Goal: Task Accomplishment & Management: Complete application form

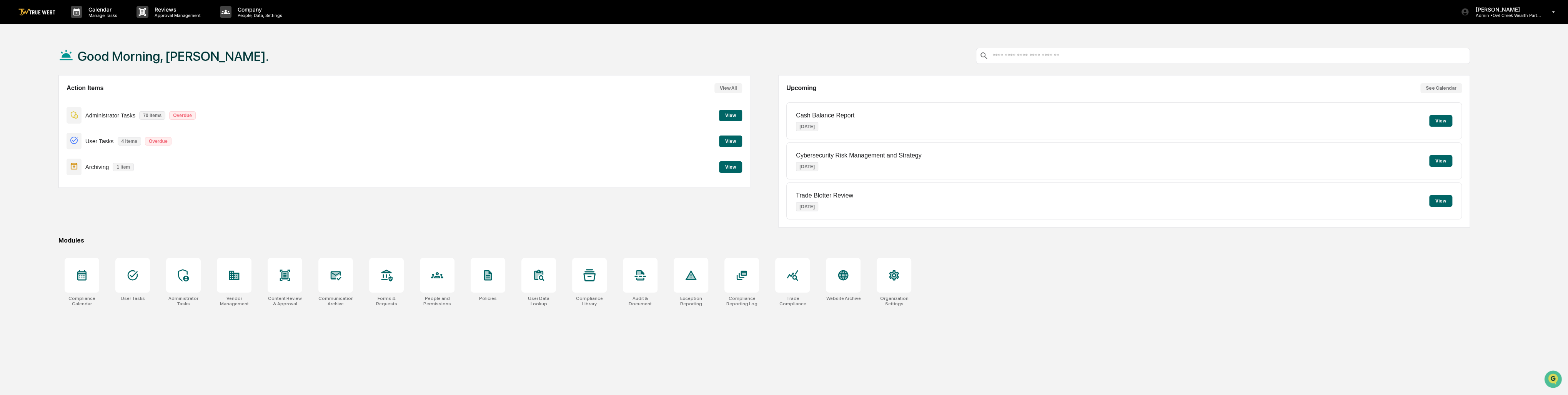
drag, startPoint x: 388, startPoint y: 340, endPoint x: 355, endPoint y: 330, distance: 34.5
click at [353, 332] on div "Good Morning, [PERSON_NAME]. Action Items View All Administrator Tasks 70 items…" at bounding box center [764, 234] width 1434 height 395
click at [293, 288] on div at bounding box center [284, 275] width 34 height 34
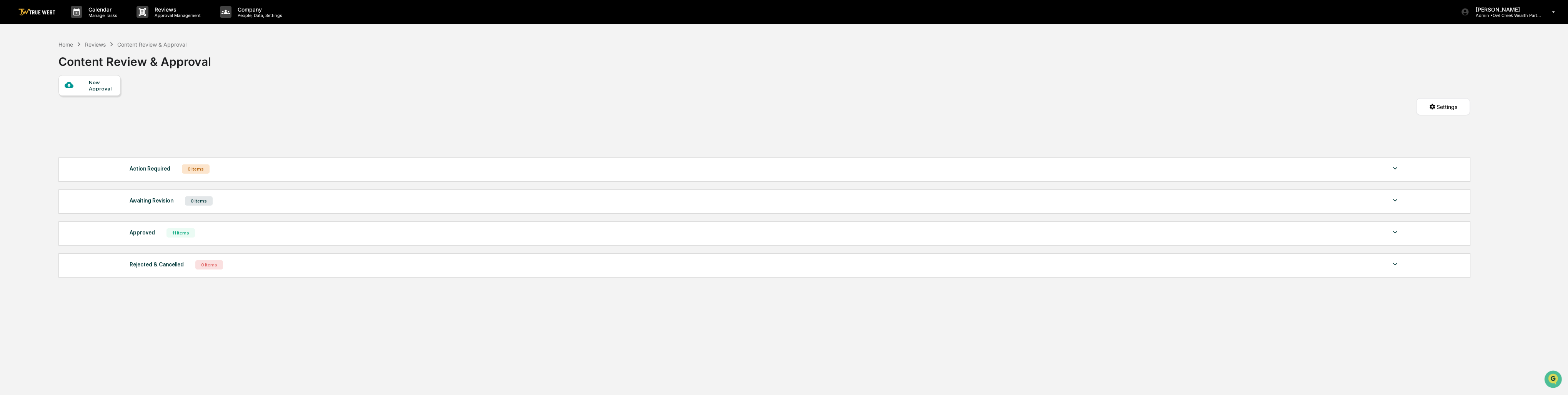
click at [103, 86] on div "New Approval" at bounding box center [101, 85] width 26 height 13
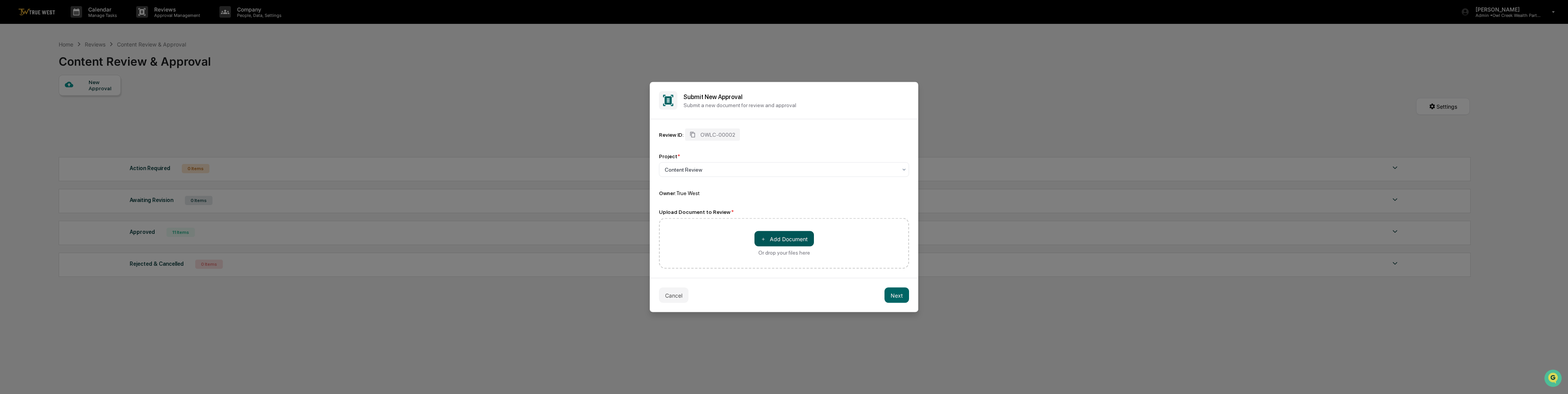
click at [777, 237] on button "＋ Add Document" at bounding box center [784, 239] width 59 height 16
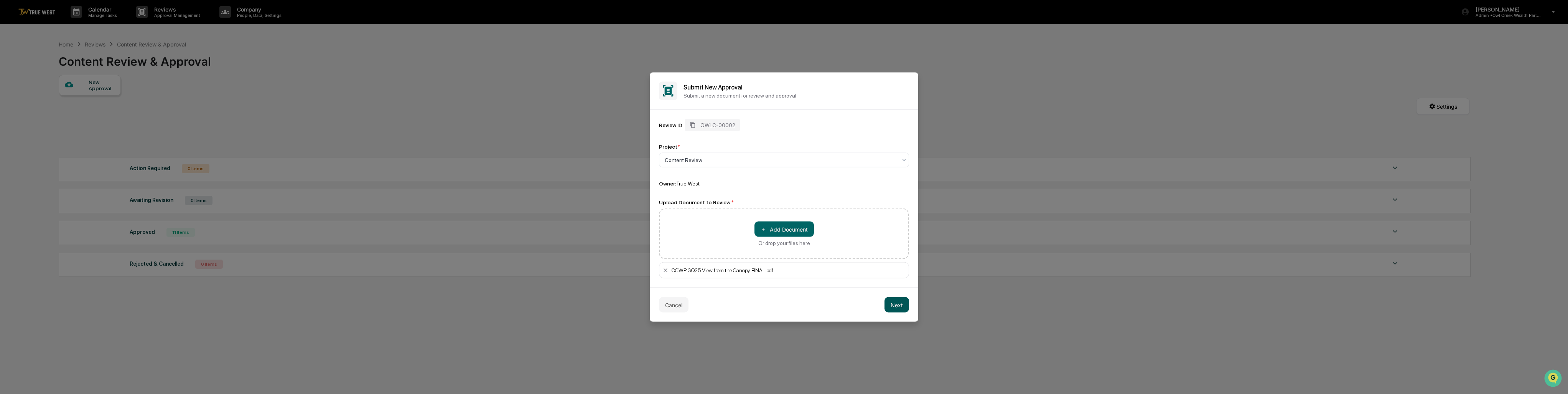
click at [894, 304] on button "Next" at bounding box center [896, 305] width 24 height 16
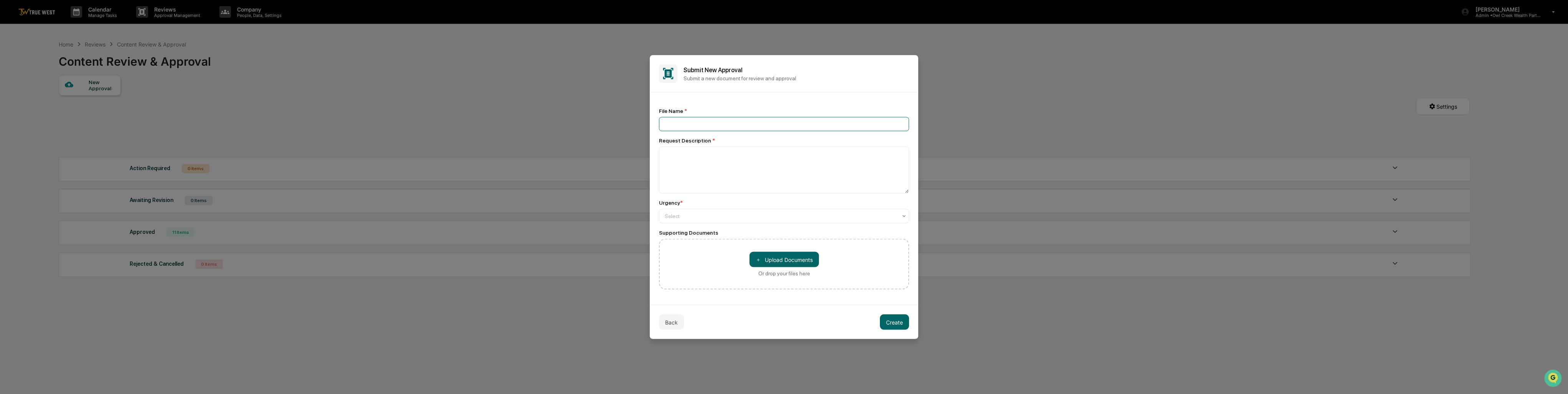
click at [755, 123] on input at bounding box center [784, 124] width 250 height 14
click at [793, 151] on textarea at bounding box center [784, 170] width 250 height 47
click at [740, 116] on div "File Name *" at bounding box center [784, 119] width 250 height 23
click at [738, 124] on input at bounding box center [784, 124] width 250 height 14
type input "**********"
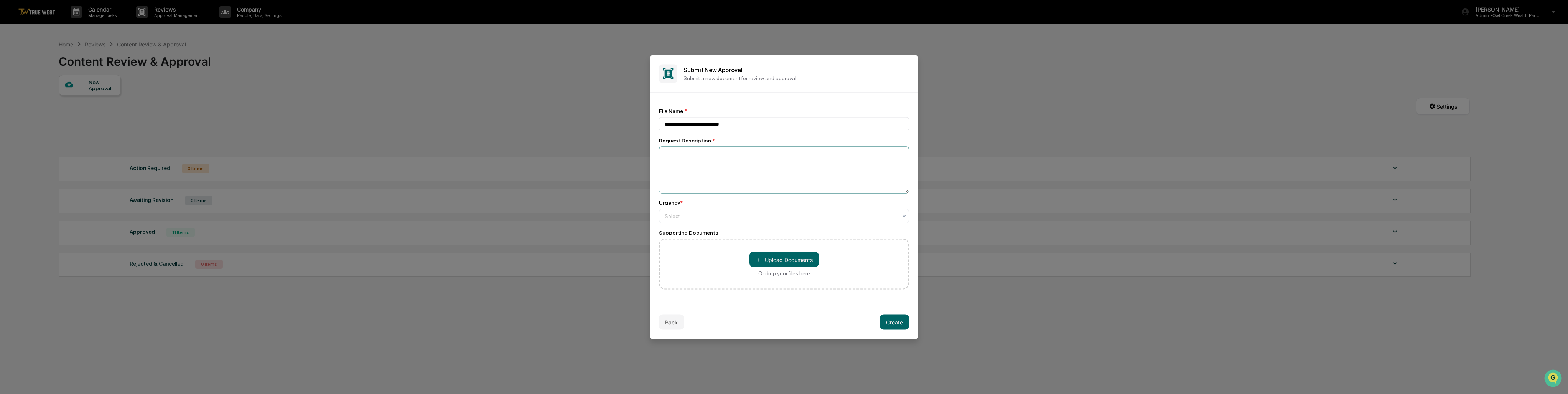
paste textarea "**********"
type textarea "**********"
click at [789, 223] on div "Select" at bounding box center [784, 215] width 250 height 14
click at [730, 251] on div "Medium" at bounding box center [783, 250] width 249 height 16
click at [895, 320] on button "Create" at bounding box center [894, 321] width 29 height 16
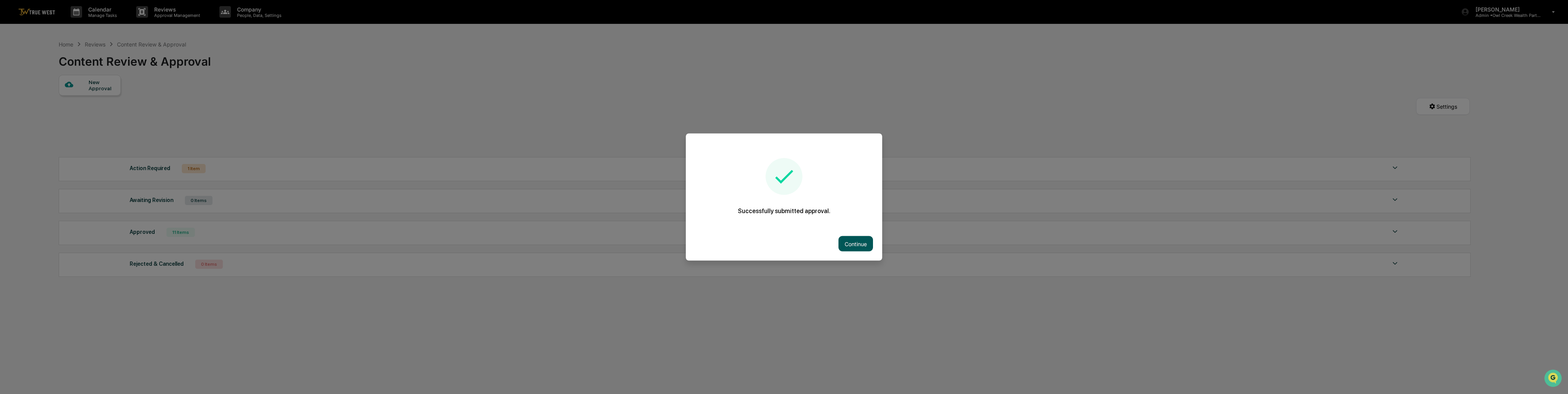
click at [853, 243] on button "Continue" at bounding box center [855, 244] width 34 height 16
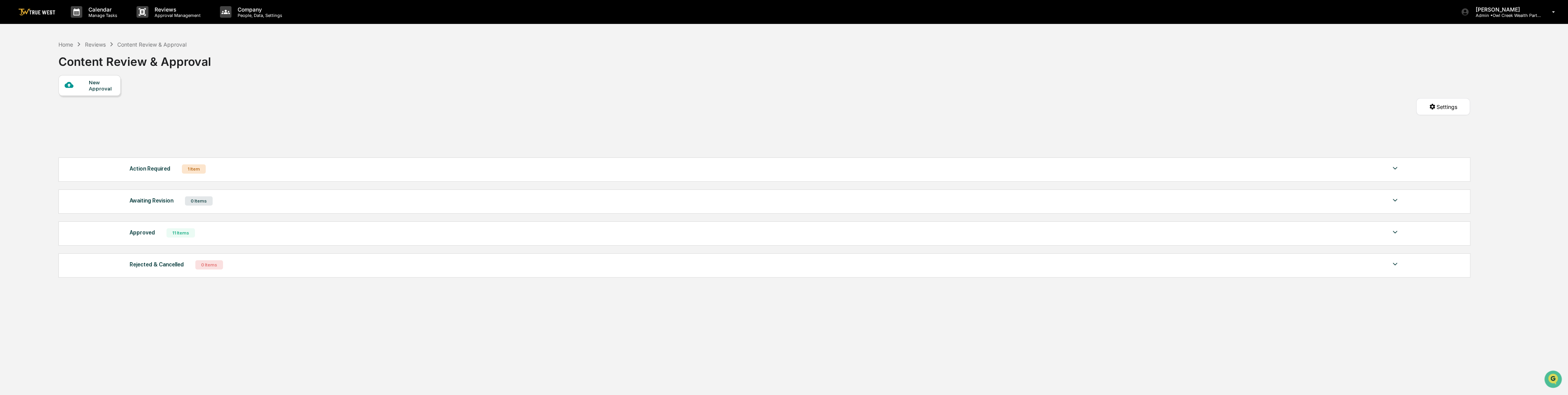
click at [108, 90] on div "New Approval" at bounding box center [101, 85] width 26 height 13
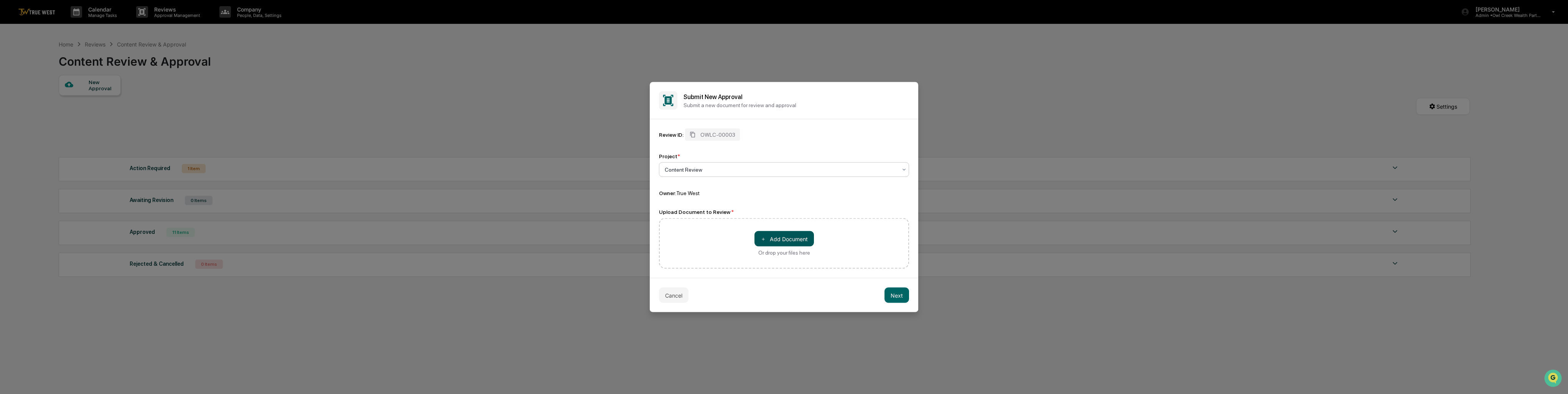
click at [781, 237] on button "＋ Add Document" at bounding box center [784, 239] width 59 height 16
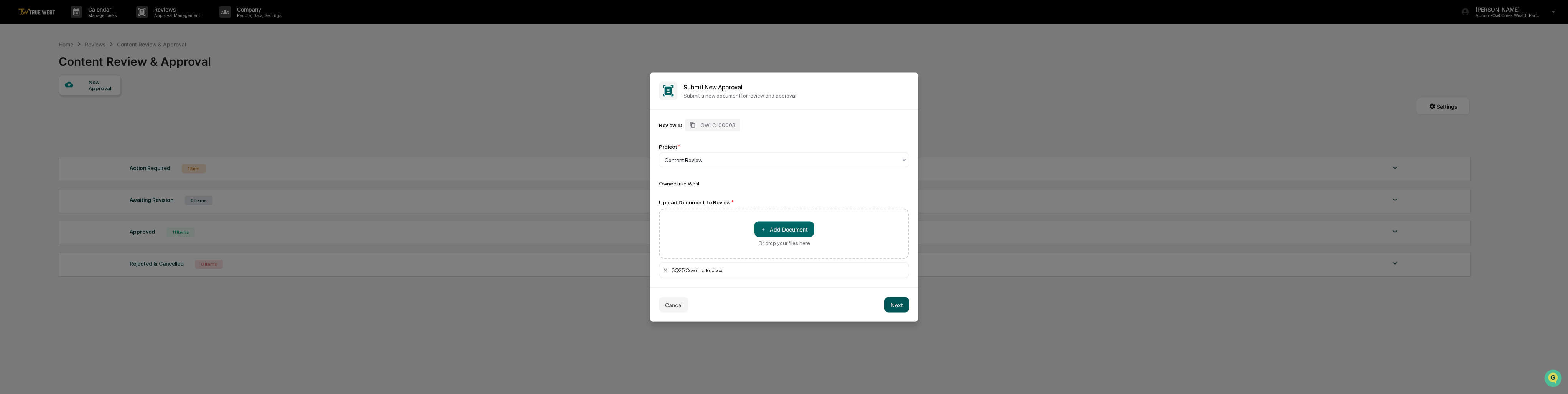
click at [903, 304] on button "Next" at bounding box center [896, 305] width 24 height 16
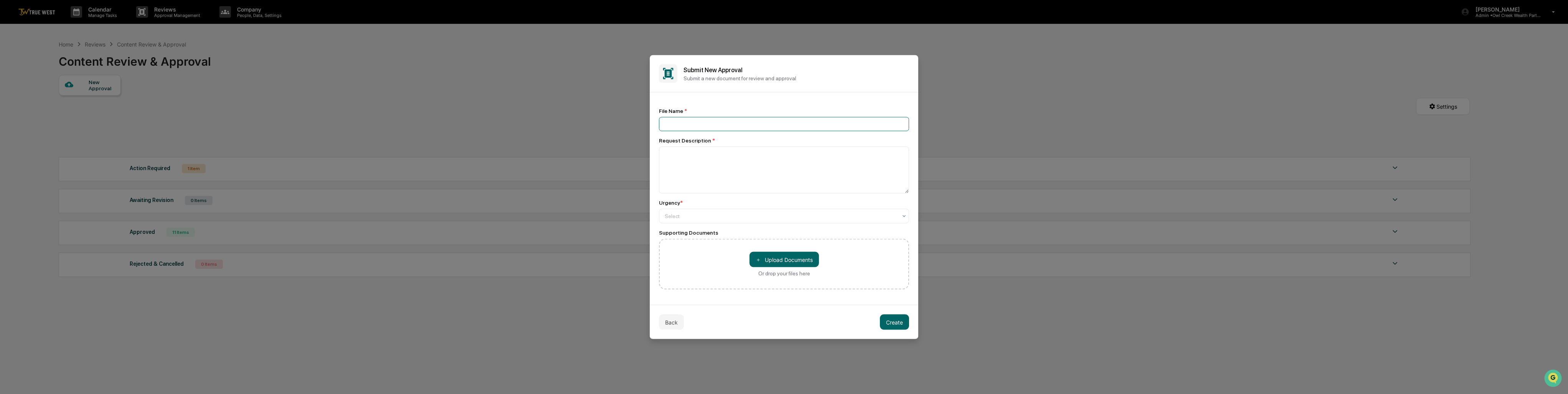
click at [702, 129] on input at bounding box center [784, 124] width 250 height 14
drag, startPoint x: 687, startPoint y: 123, endPoint x: 795, endPoint y: 127, distance: 108.1
click at [795, 127] on input "**********" at bounding box center [784, 124] width 250 height 14
type input "**********"
click at [746, 161] on textarea at bounding box center [784, 170] width 250 height 47
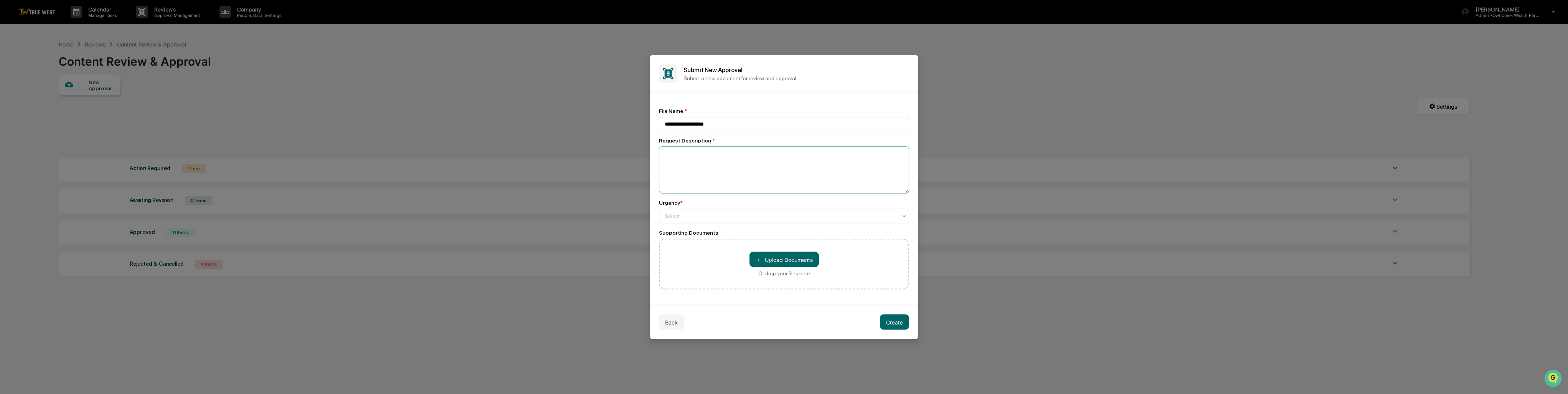
paste textarea "**********"
type textarea "**********"
click at [727, 218] on div at bounding box center [781, 216] width 232 height 8
click at [708, 251] on div "Medium" at bounding box center [783, 250] width 249 height 16
click at [890, 320] on button "Create" at bounding box center [894, 321] width 29 height 16
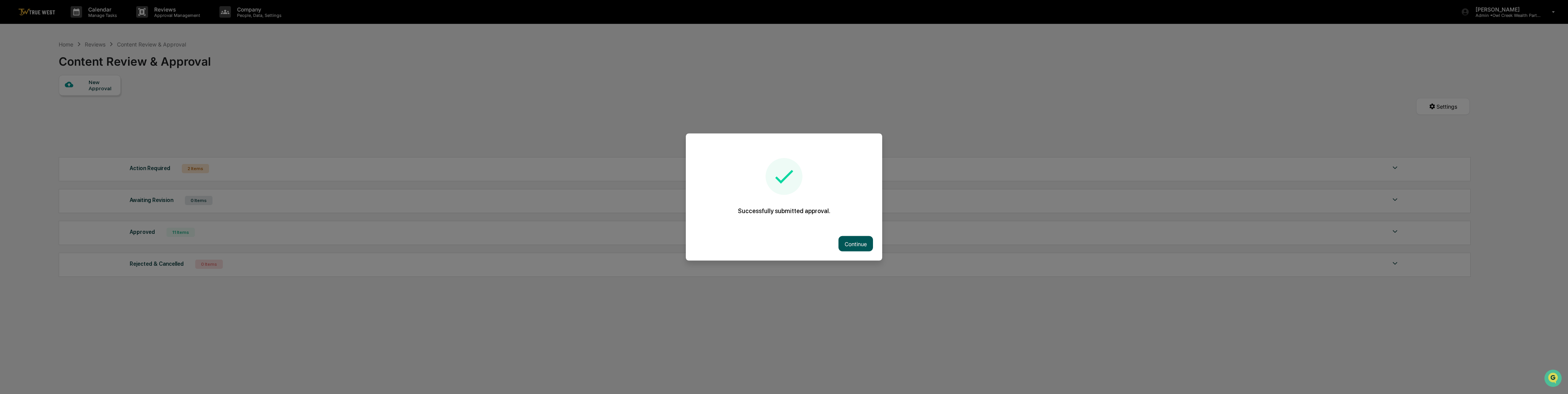
click at [858, 243] on button "Continue" at bounding box center [855, 244] width 34 height 16
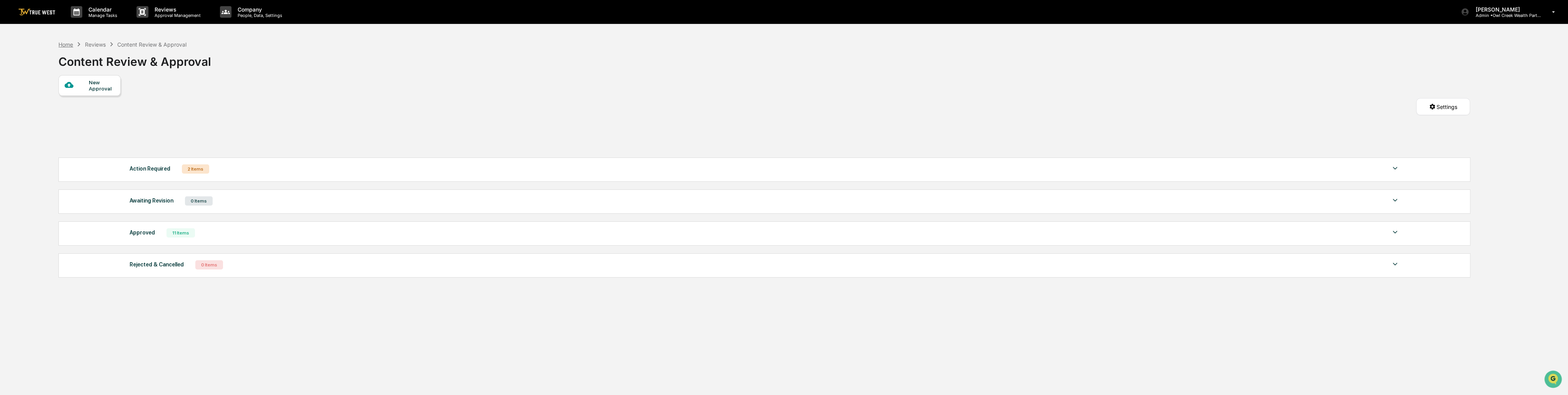
click at [70, 43] on div "Home" at bounding box center [65, 45] width 14 height 6
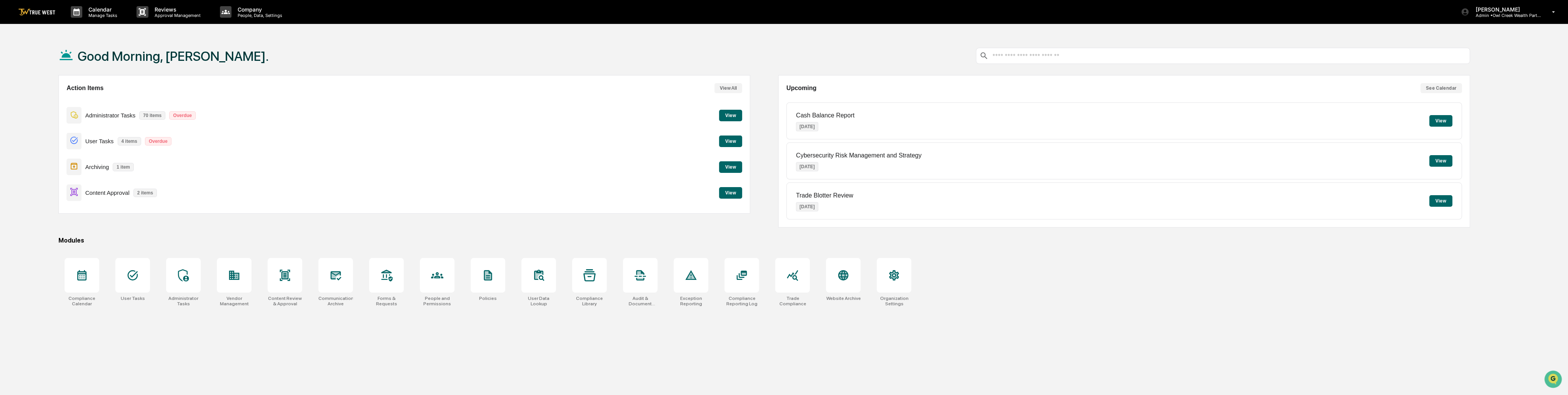
drag, startPoint x: 323, startPoint y: 117, endPoint x: 284, endPoint y: 124, distance: 39.6
click at [284, 124] on div "Administrator Tasks 70 items Overdue View" at bounding box center [404, 115] width 675 height 26
drag, startPoint x: 358, startPoint y: 50, endPoint x: 338, endPoint y: 55, distance: 20.6
click at [338, 55] on div "Good Morning, [PERSON_NAME]." at bounding box center [763, 55] width 1411 height 38
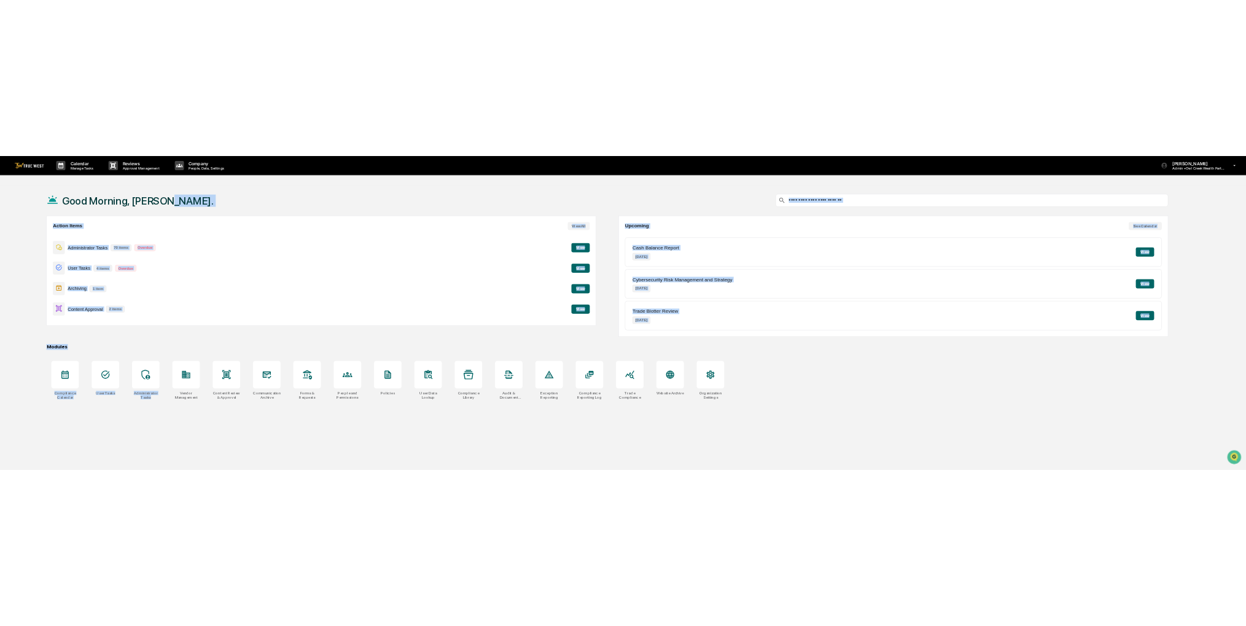
scroll to position [58, 0]
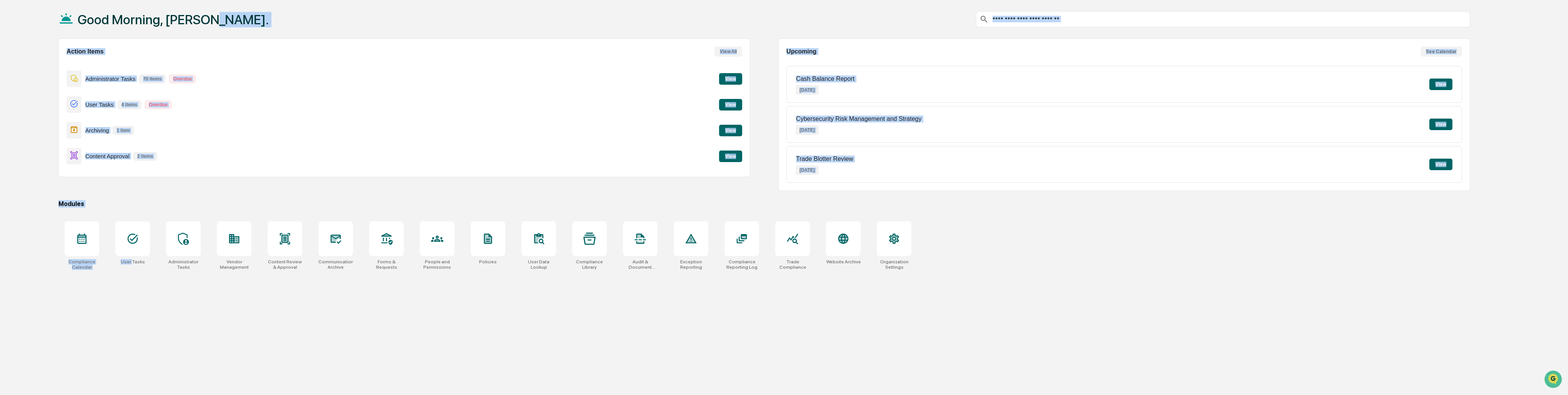
drag, startPoint x: 337, startPoint y: 70, endPoint x: 133, endPoint y: 409, distance: 395.6
click at [133, 359] on html "Calendar Manage Tasks Reviews Approval Management Company People, Data, Setting…" at bounding box center [784, 161] width 1568 height 395
click at [220, 16] on div "Good Morning, [PERSON_NAME]." at bounding box center [763, 19] width 1411 height 38
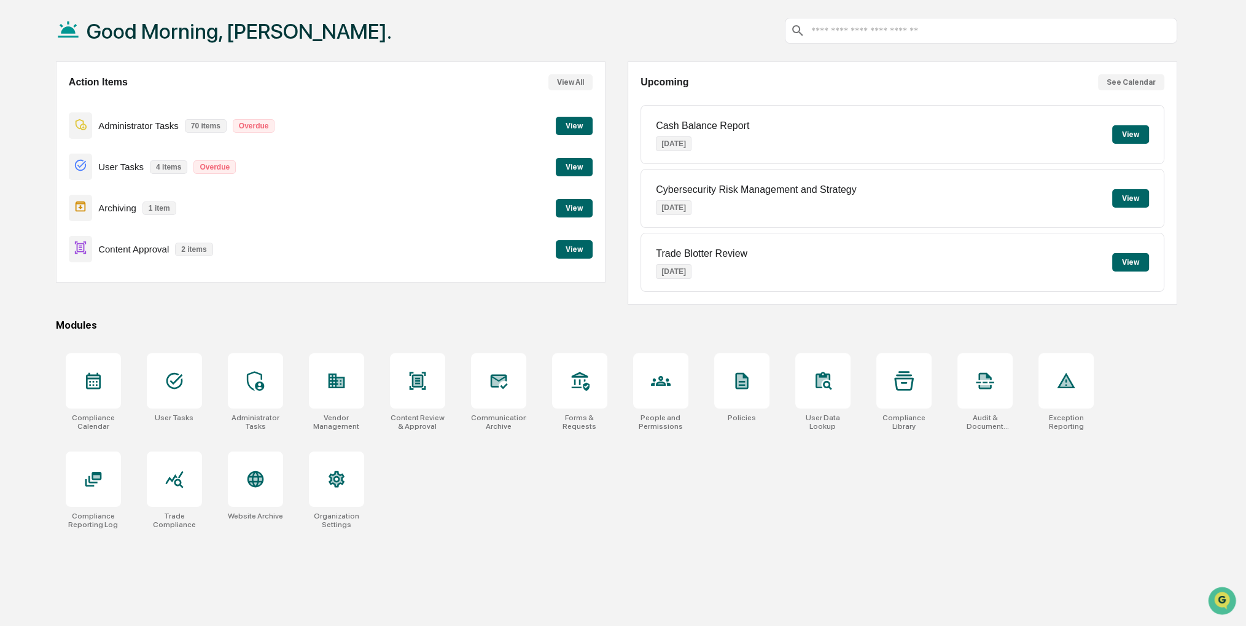
click at [577, 247] on button "View" at bounding box center [574, 249] width 37 height 18
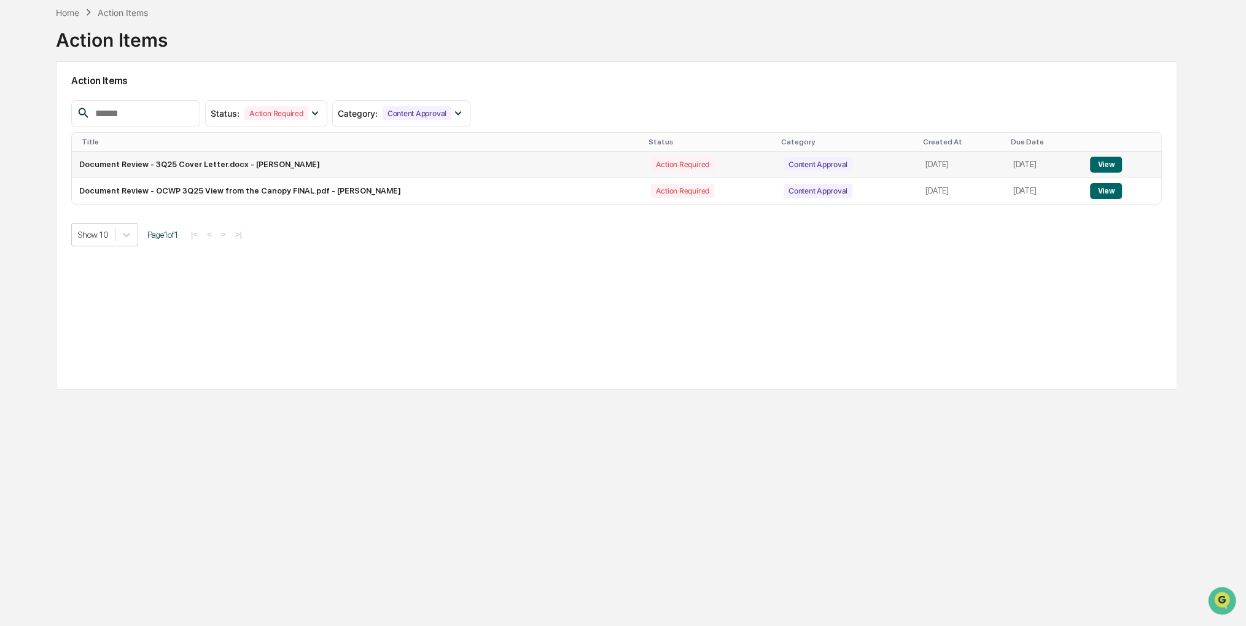
click at [1110, 157] on button "View" at bounding box center [1105, 165] width 31 height 16
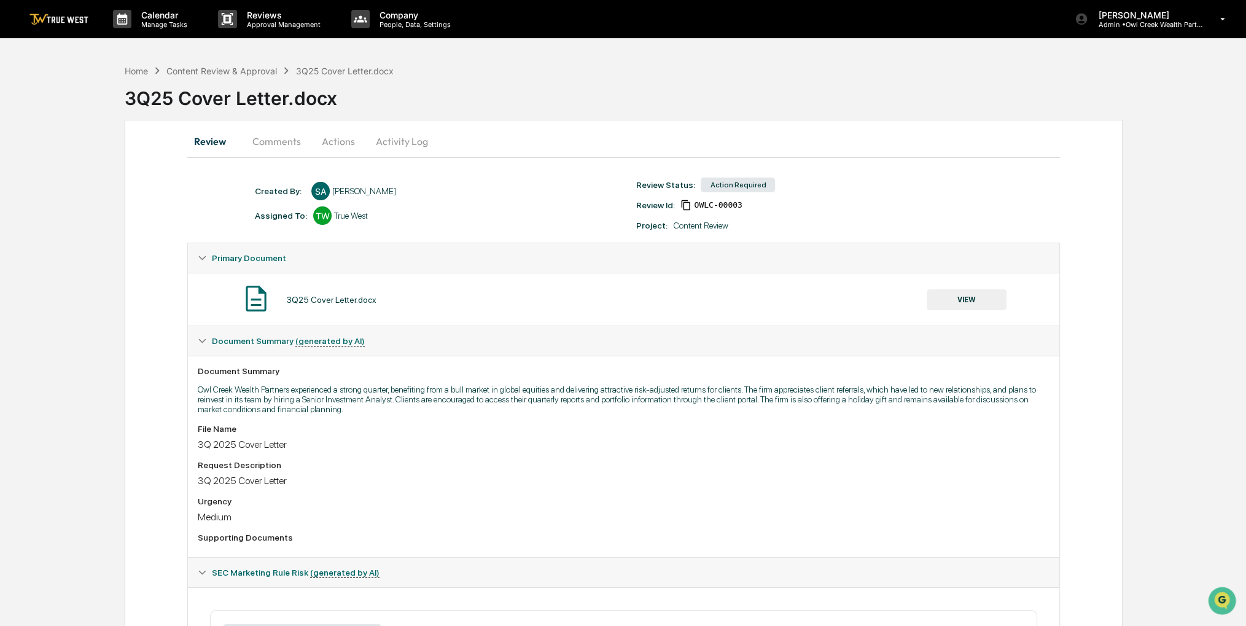
scroll to position [217, 0]
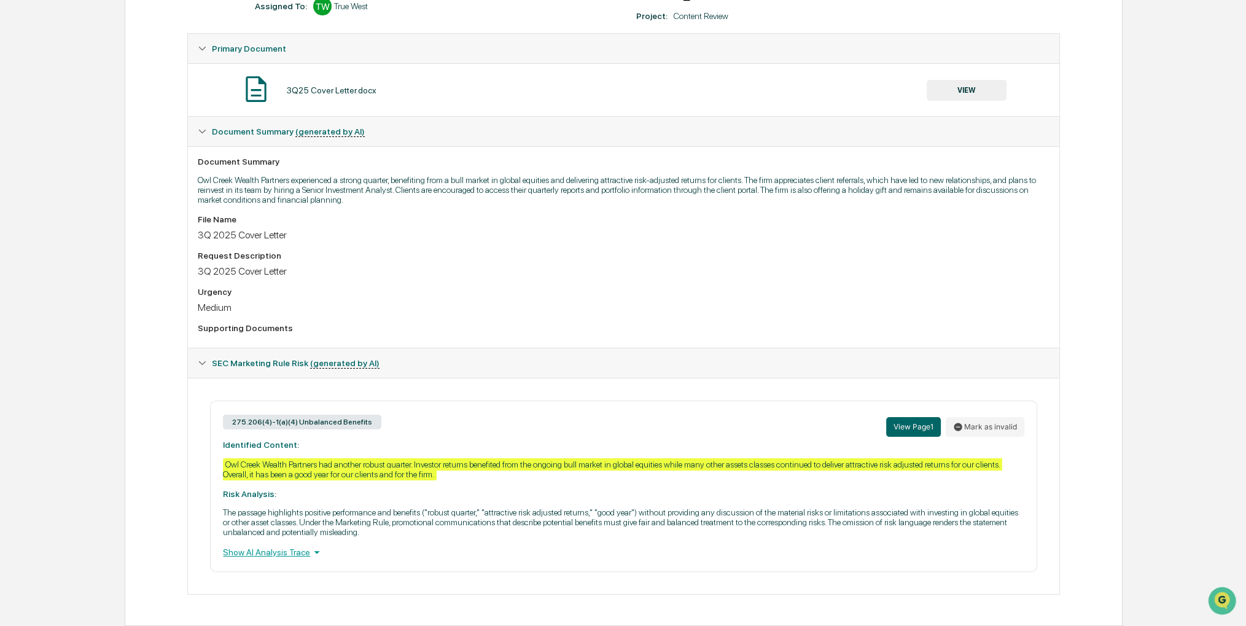
drag, startPoint x: 689, startPoint y: 297, endPoint x: 669, endPoint y: 289, distance: 22.3
click at [669, 289] on div "Urgency" at bounding box center [623, 292] width 851 height 10
drag, startPoint x: 670, startPoint y: 268, endPoint x: 648, endPoint y: 245, distance: 31.7
click at [648, 245] on div "File Name 3Q 2025 Cover Letter Request Description 3Q 2025 Cover Letter Urgency…" at bounding box center [623, 275] width 851 height 123
click at [786, 301] on div "Medium" at bounding box center [623, 307] width 851 height 12
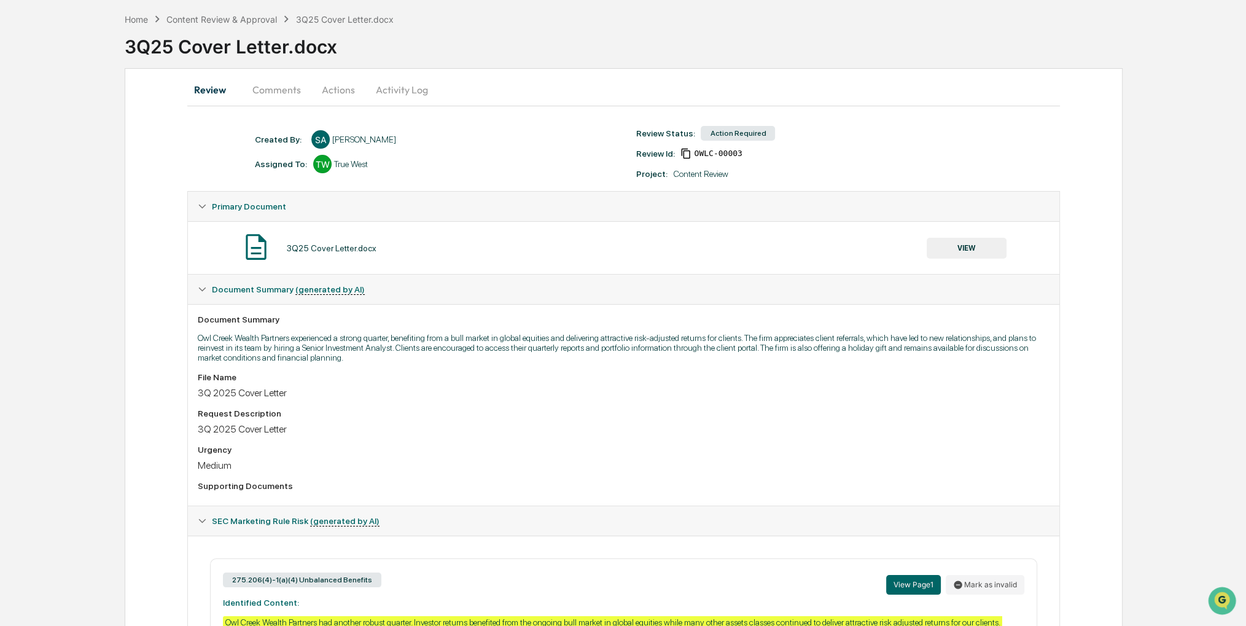
scroll to position [0, 0]
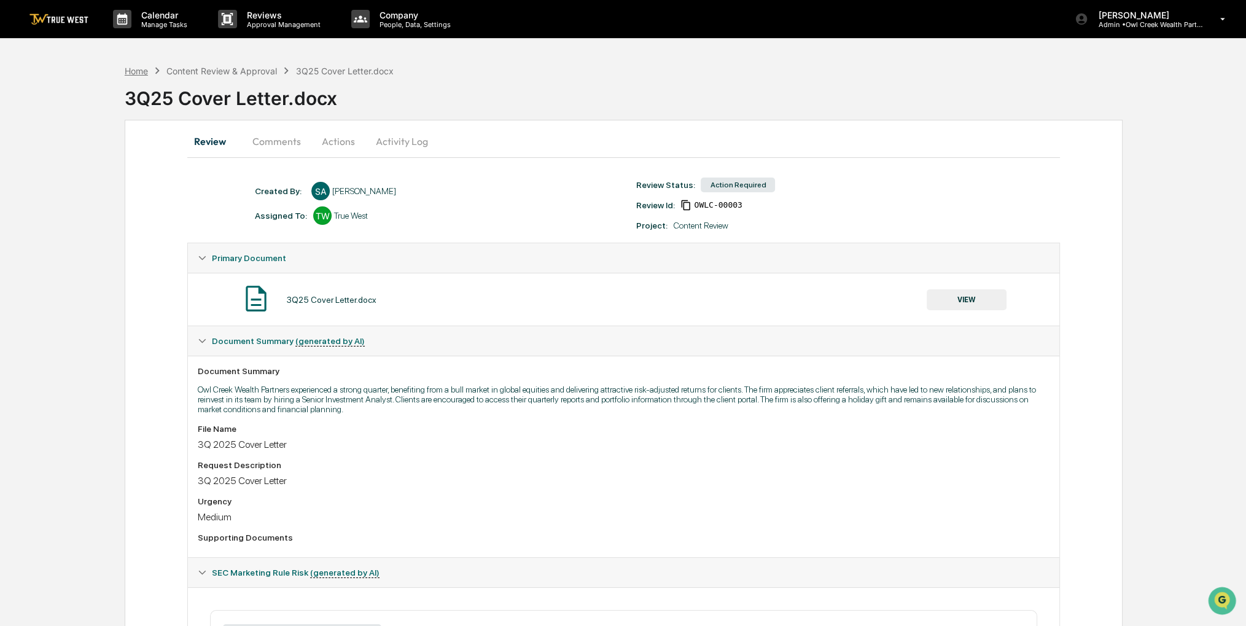
click at [134, 68] on div "Home" at bounding box center [136, 71] width 23 height 10
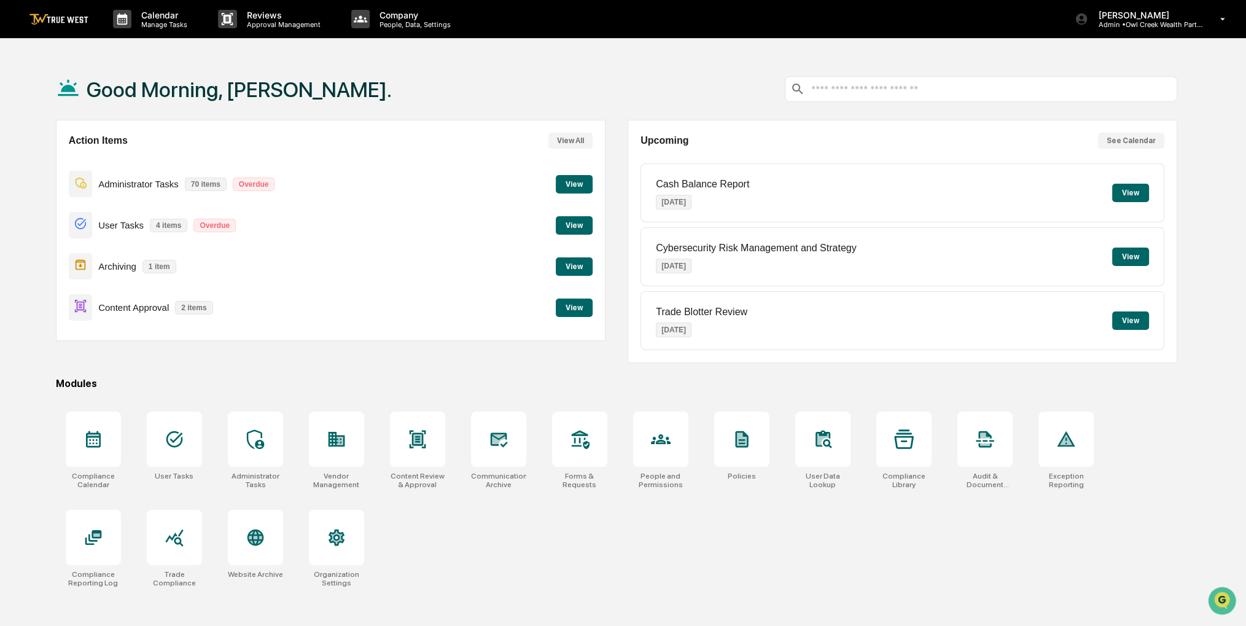
click at [575, 301] on button "View" at bounding box center [574, 307] width 37 height 18
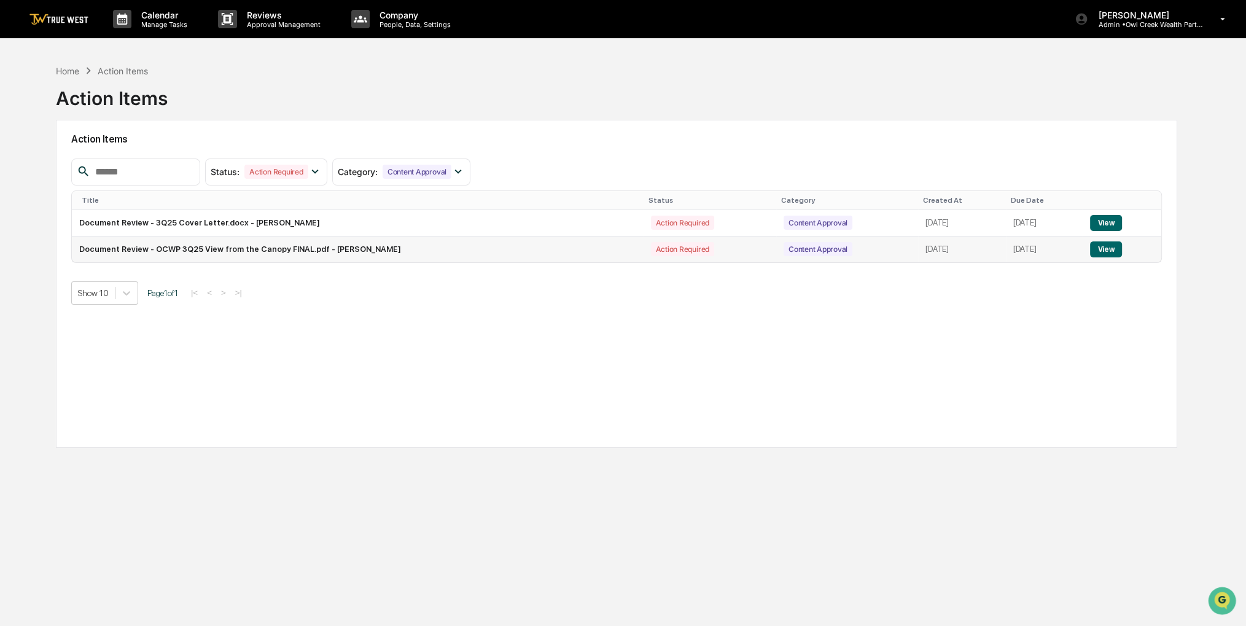
click at [1110, 250] on button "View" at bounding box center [1105, 249] width 31 height 16
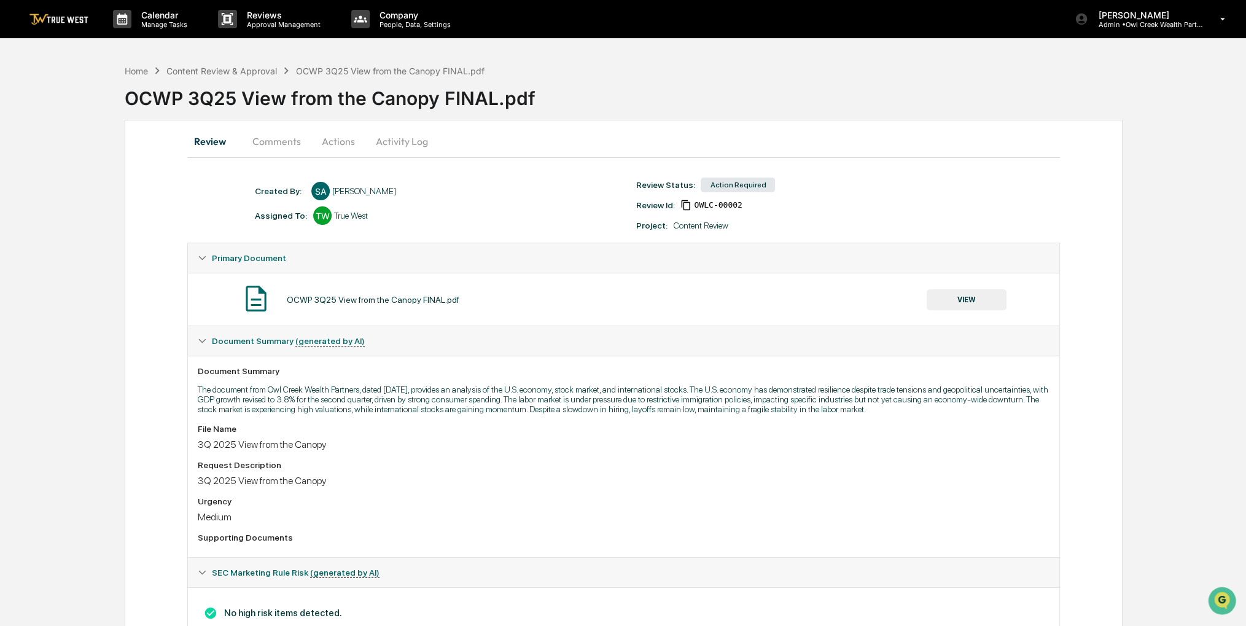
click at [346, 139] on button "Actions" at bounding box center [338, 140] width 55 height 29
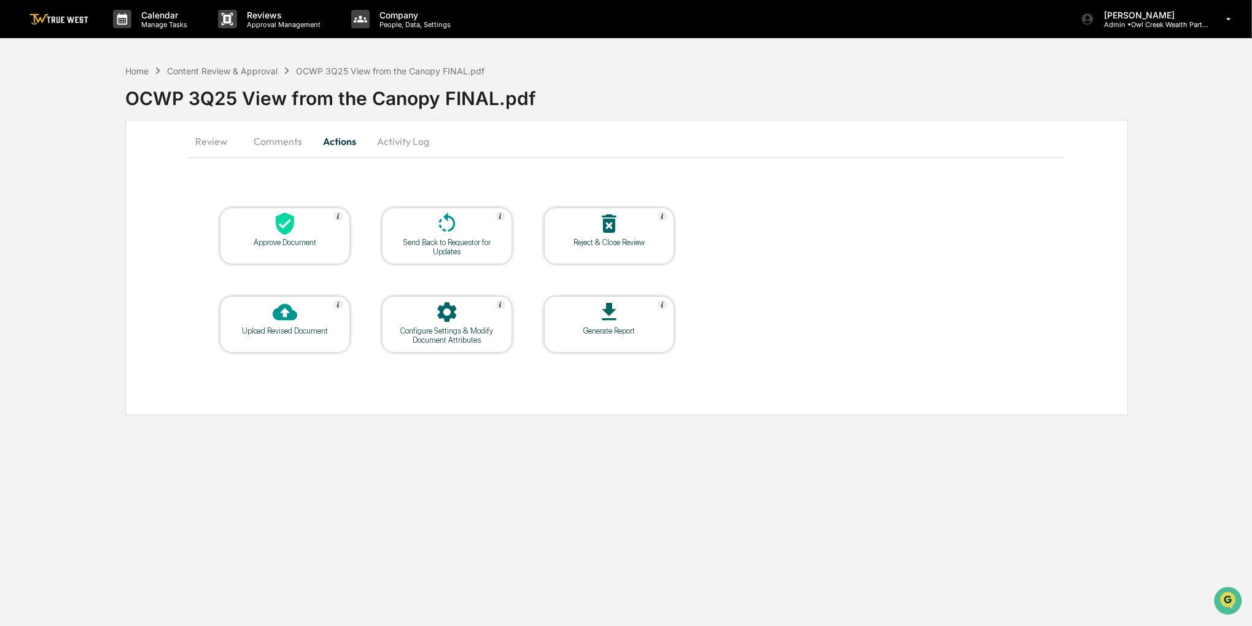
click at [286, 246] on div "Approve Document" at bounding box center [285, 242] width 111 height 9
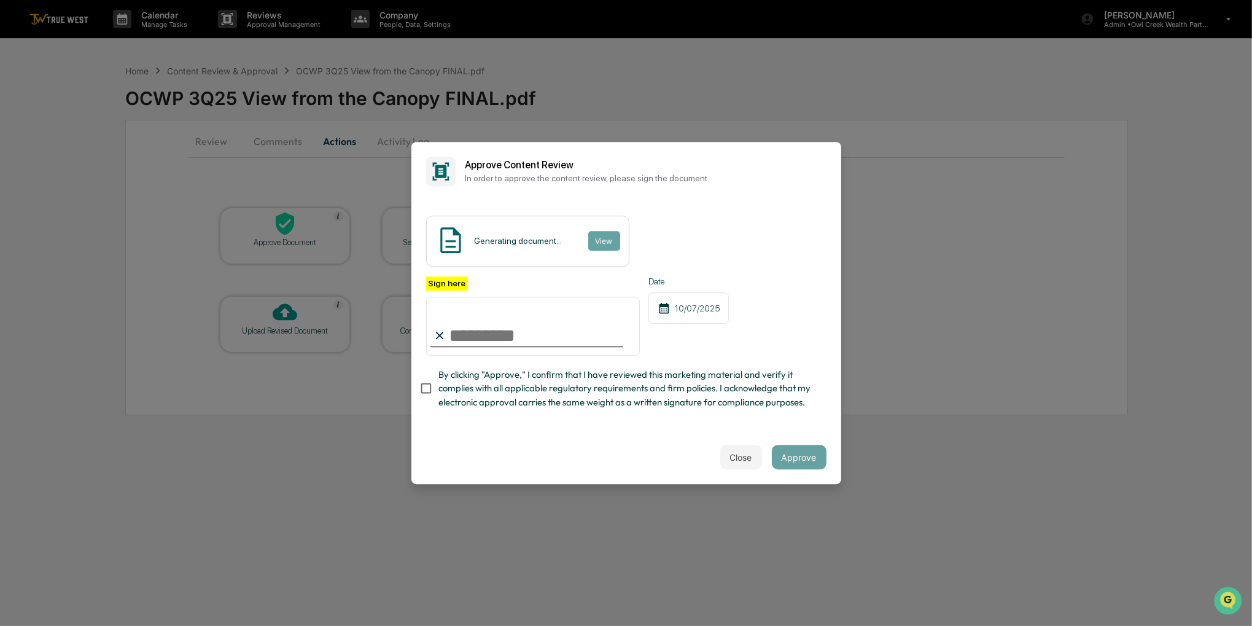
click at [534, 384] on span "By clicking "Approve," I confirm that I have reviewed this marketing material a…" at bounding box center [627, 388] width 378 height 41
click at [526, 331] on input "Sign here" at bounding box center [533, 326] width 214 height 59
type input "**********"
click at [783, 468] on button "Approve" at bounding box center [799, 456] width 55 height 25
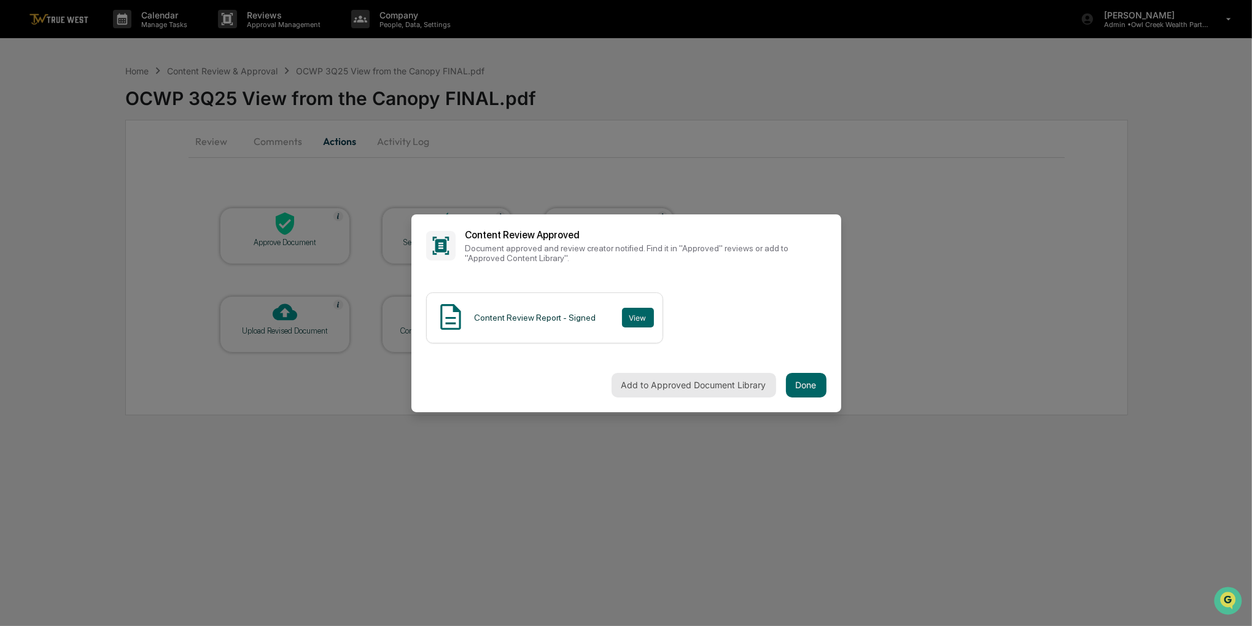
click at [720, 386] on button "Add to Approved Document Library" at bounding box center [693, 385] width 165 height 25
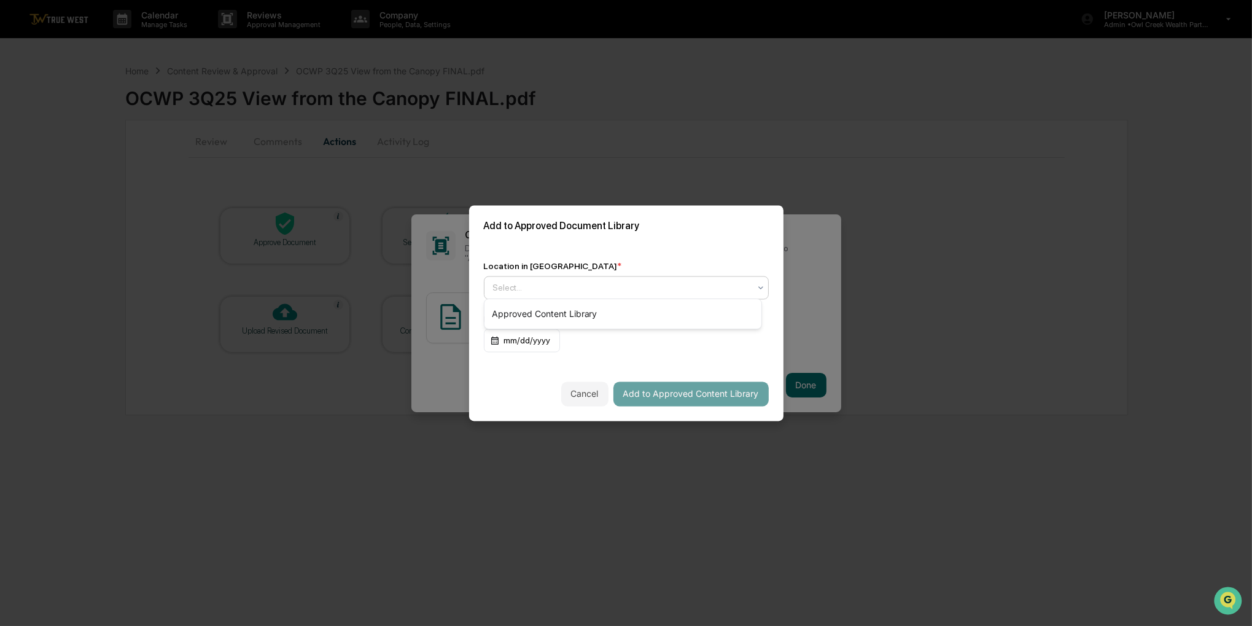
click at [657, 290] on div "Select..." at bounding box center [621, 287] width 269 height 17
click at [641, 315] on div "Approved Content Library" at bounding box center [622, 313] width 277 height 25
click at [668, 400] on button "Add to Approved Content Library" at bounding box center [690, 393] width 155 height 25
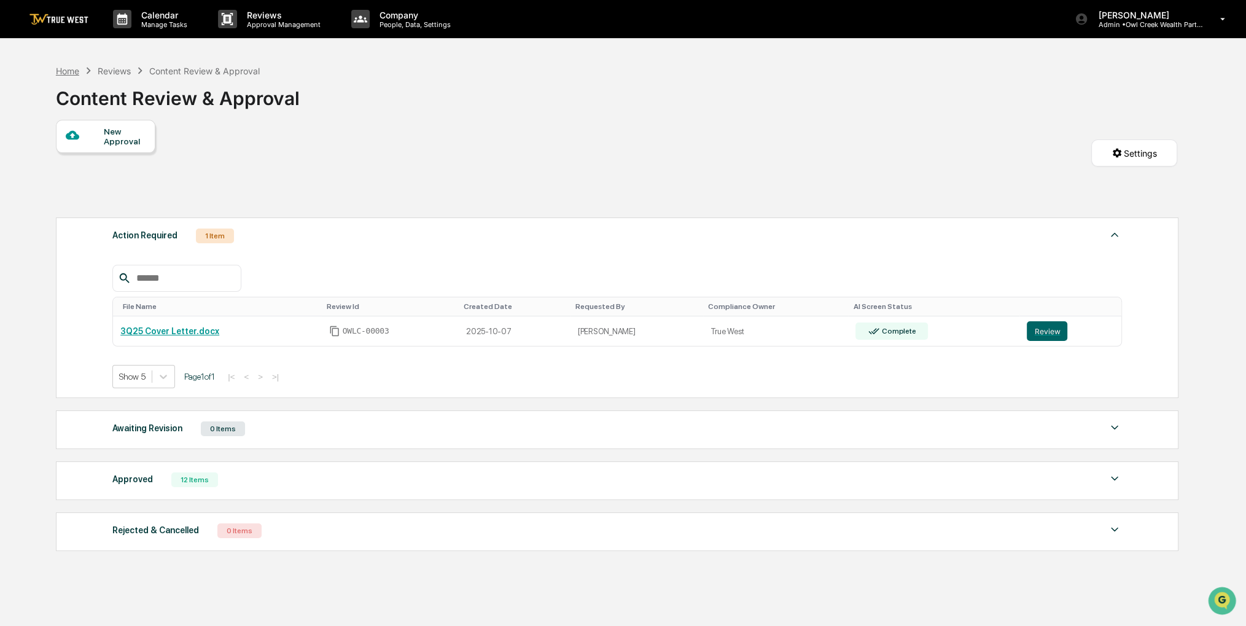
click at [74, 74] on div "Home" at bounding box center [67, 71] width 23 height 10
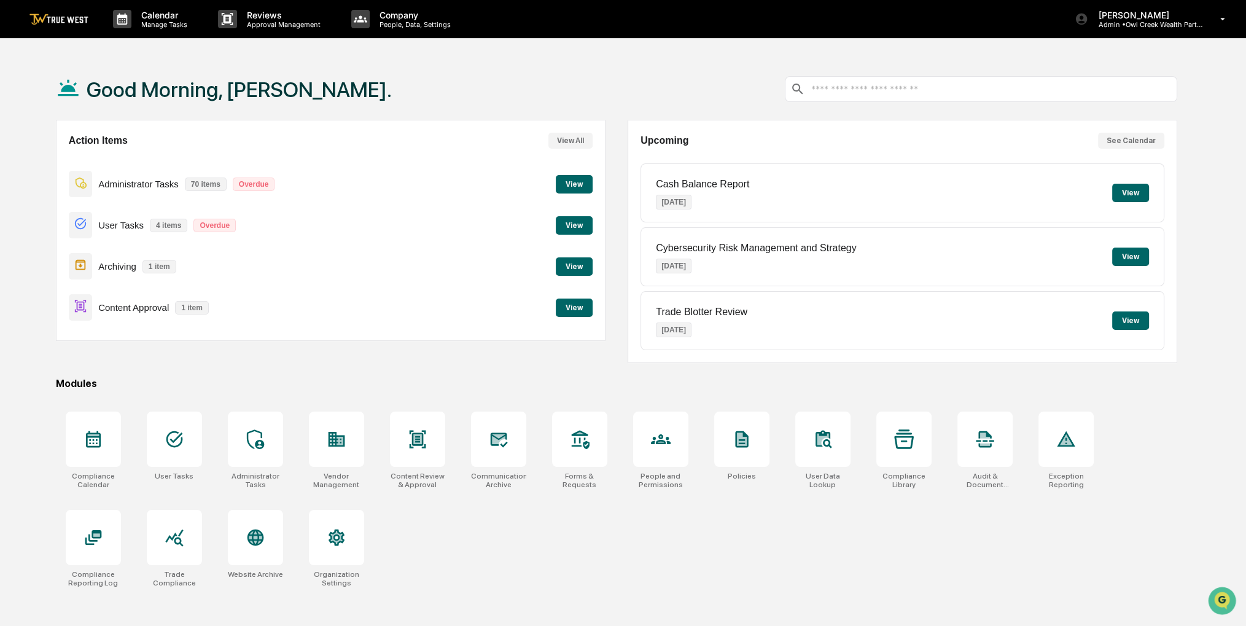
click at [571, 315] on button "View" at bounding box center [574, 307] width 37 height 18
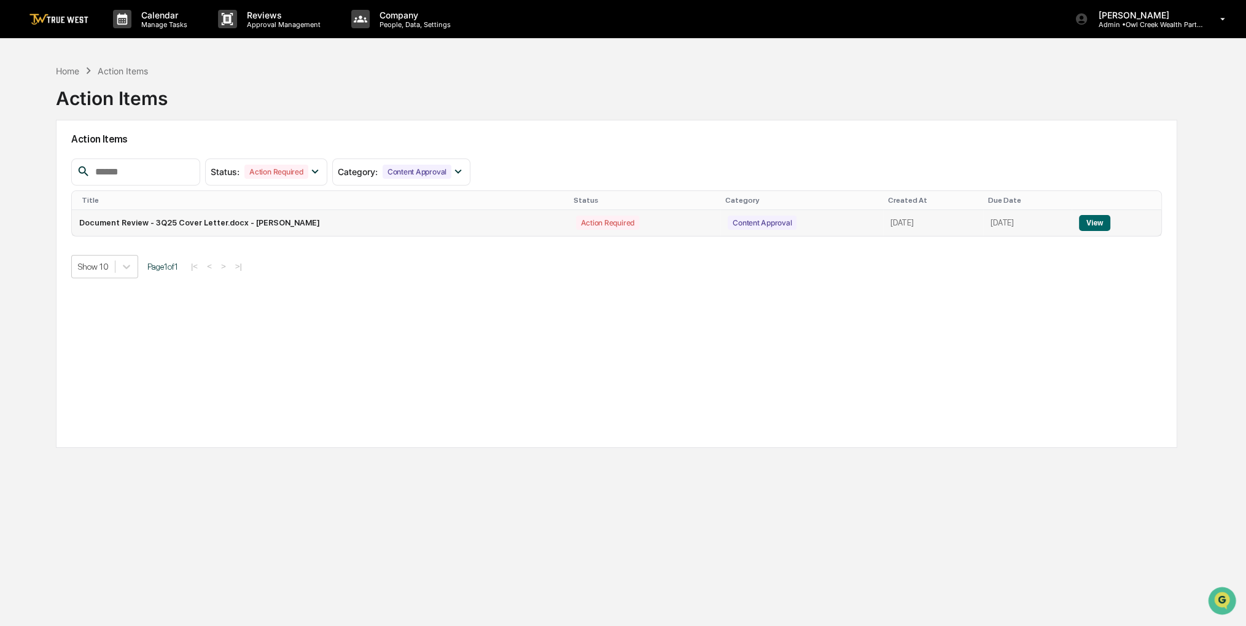
click at [1090, 227] on button "View" at bounding box center [1094, 223] width 31 height 16
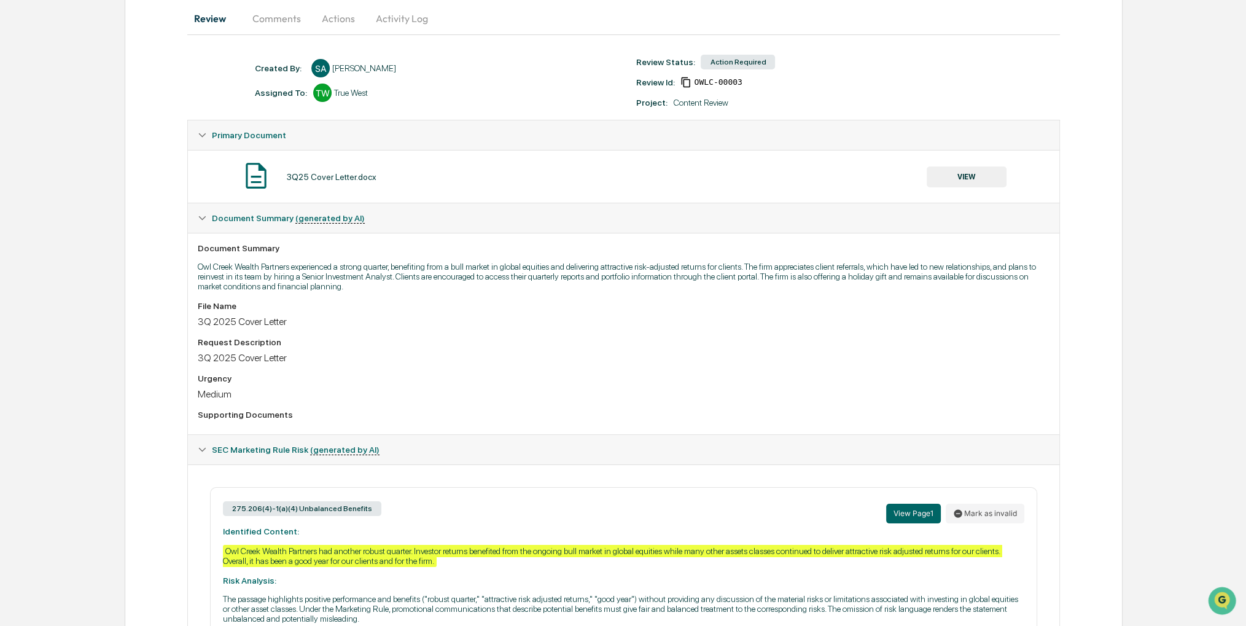
scroll to position [217, 0]
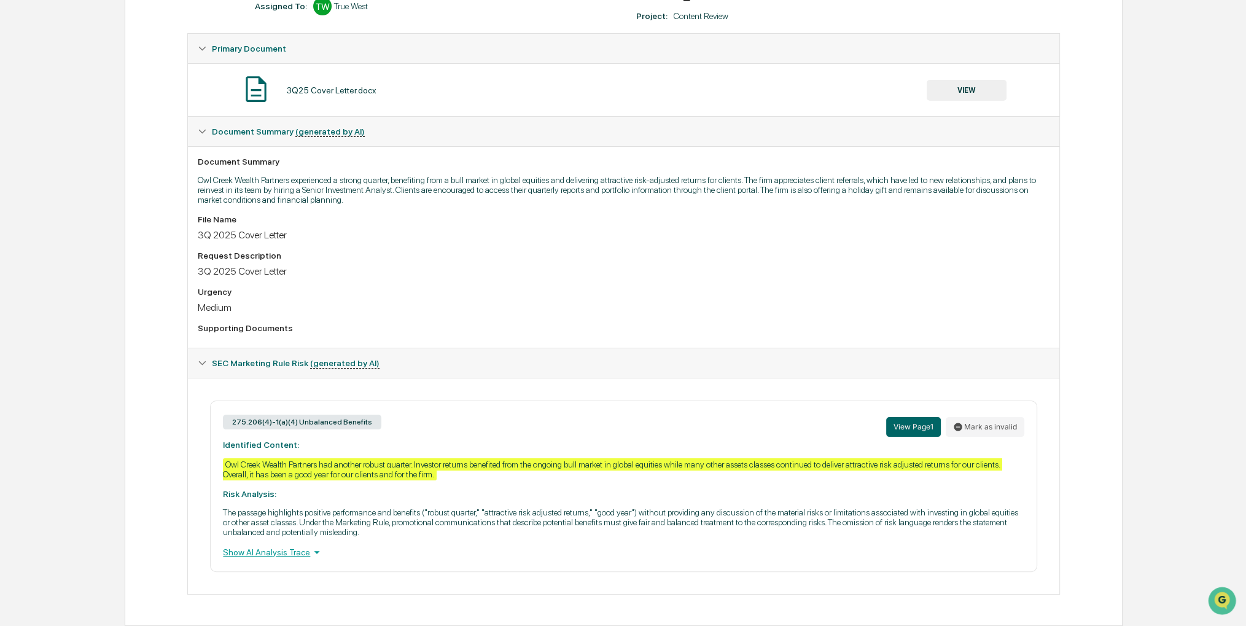
drag, startPoint x: 596, startPoint y: 275, endPoint x: 557, endPoint y: 273, distance: 38.1
click at [557, 273] on div "File Name 3Q 2025 Cover Letter Request Description 3Q 2025 Cover Letter Urgency…" at bounding box center [623, 275] width 851 height 123
click at [952, 89] on button "VIEW" at bounding box center [966, 90] width 80 height 21
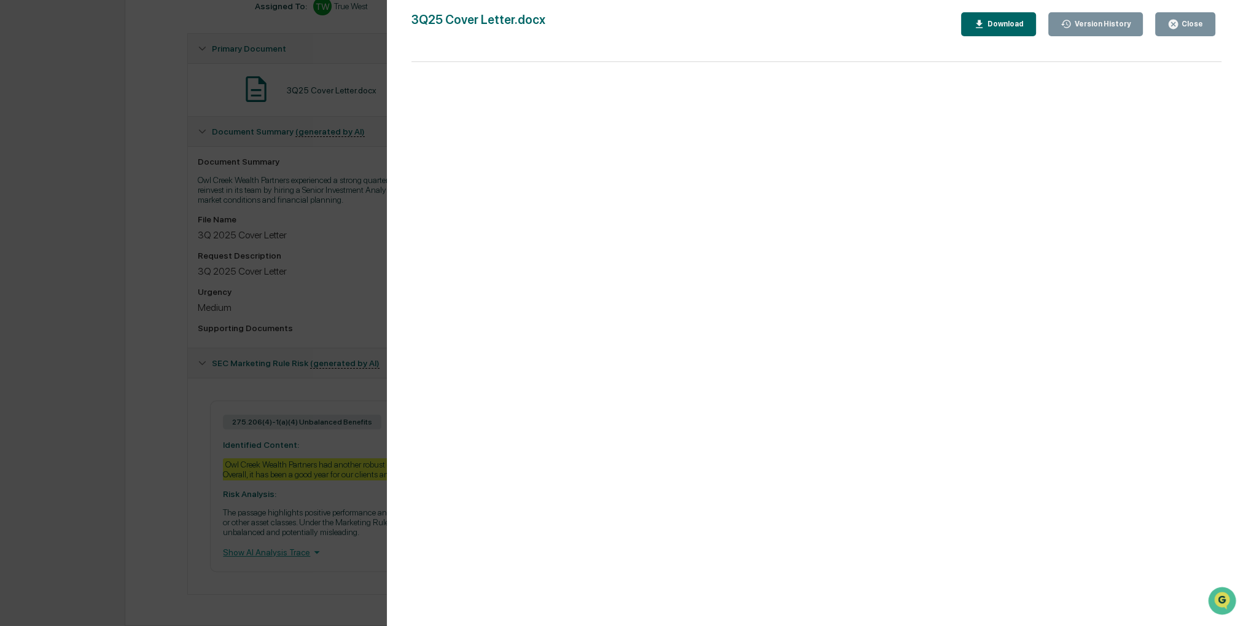
click at [1208, 27] on button "Close" at bounding box center [1185, 24] width 60 height 24
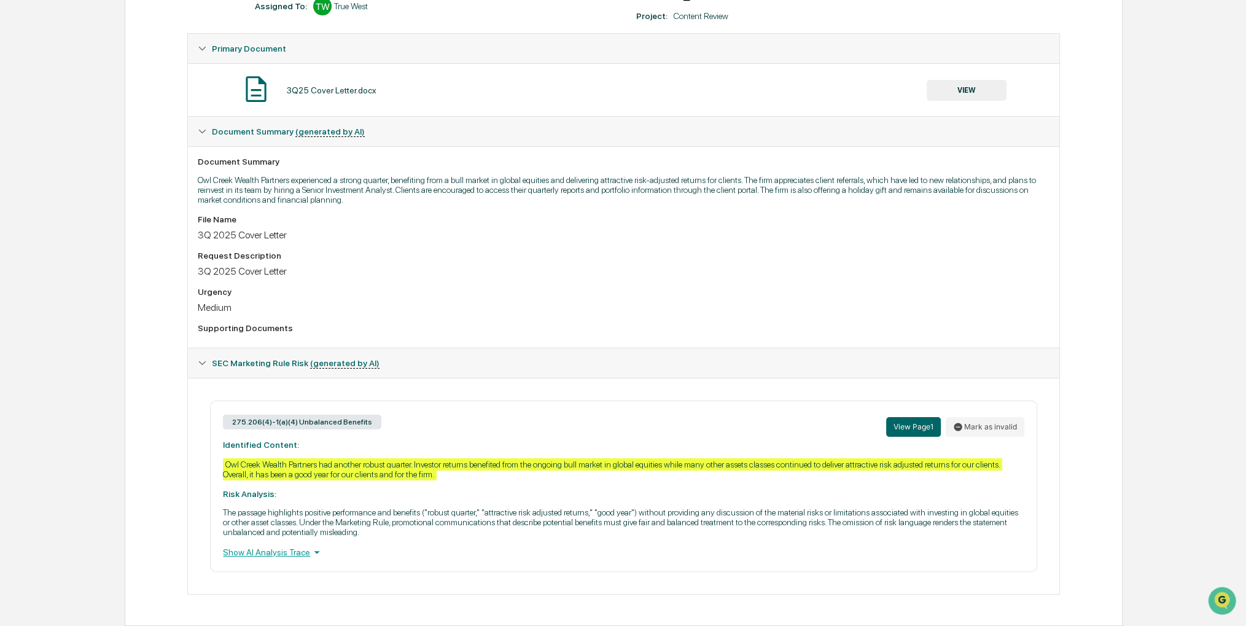
click at [215, 380] on div "275.206(4)-1(a)(4) Unbalanced Benefits View Page 1 Mark as invalid Identified C…" at bounding box center [623, 486] width 871 height 216
click at [162, 76] on div "Review Comments Actions Activity Log Created By: ‎ ‎ SA Sigrid Alegria Assigned…" at bounding box center [624, 267] width 998 height 715
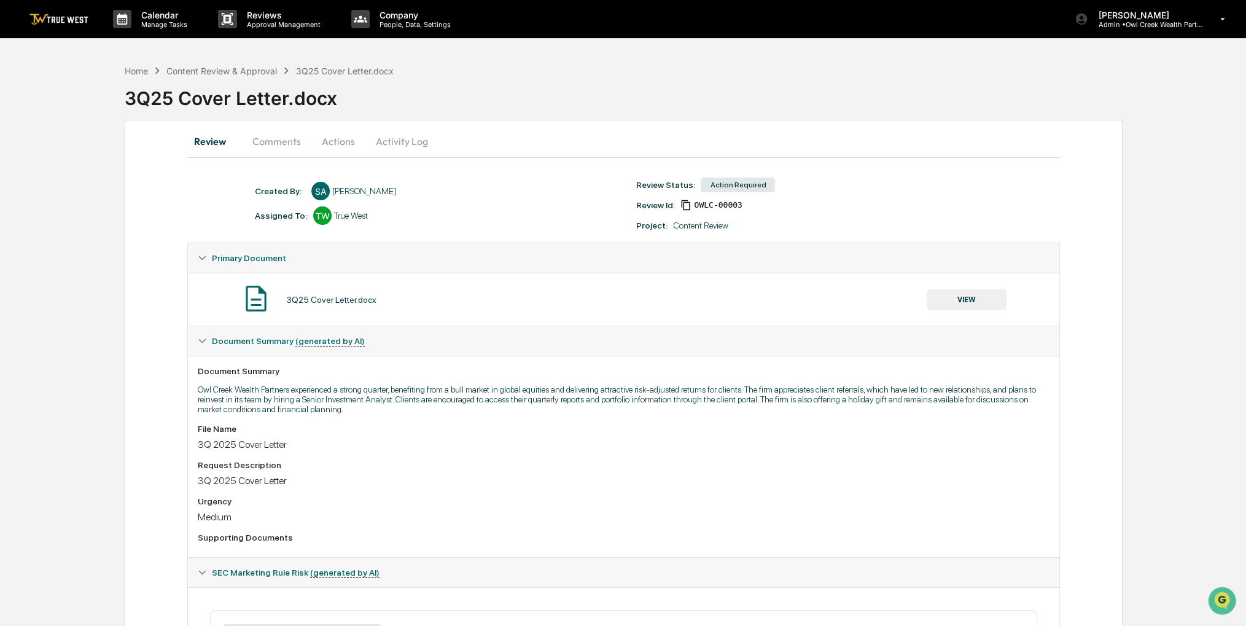
click at [902, 95] on div "3Q25 Cover Letter.docx" at bounding box center [685, 93] width 1121 height 32
click at [1217, 33] on div "Sigrid Alegria Admin • Owl Creek Wealth Partners" at bounding box center [1154, 19] width 184 height 38
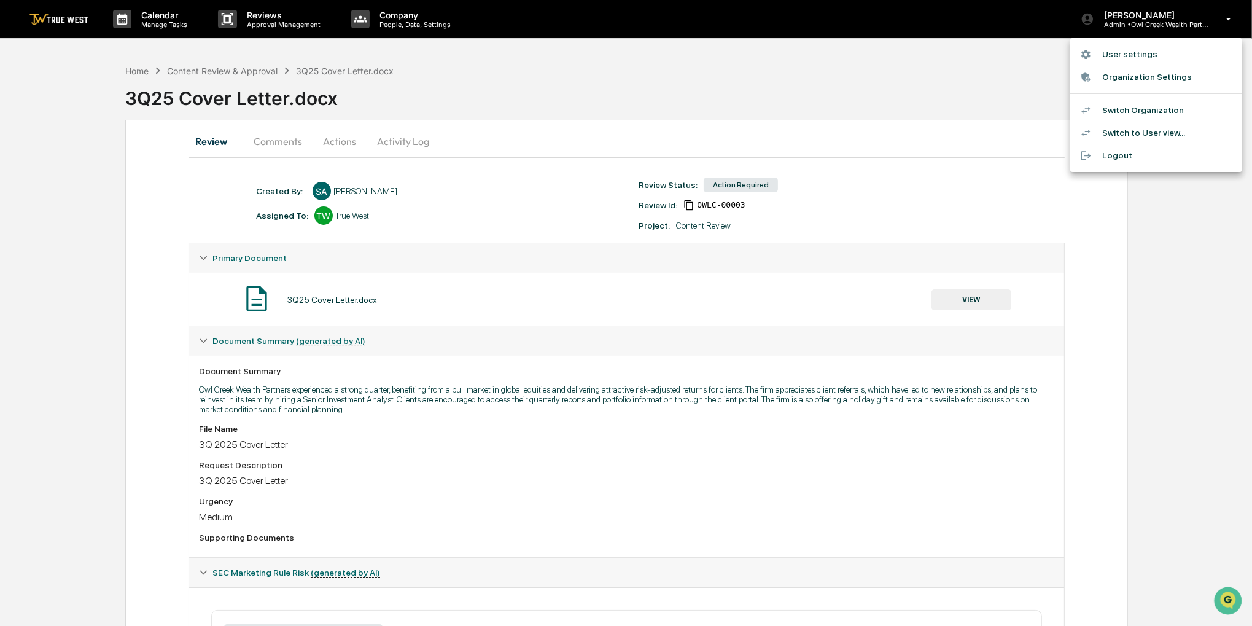
click at [1149, 111] on li "Switch Organization" at bounding box center [1156, 110] width 172 height 23
